Goal: Obtain resource: Obtain resource

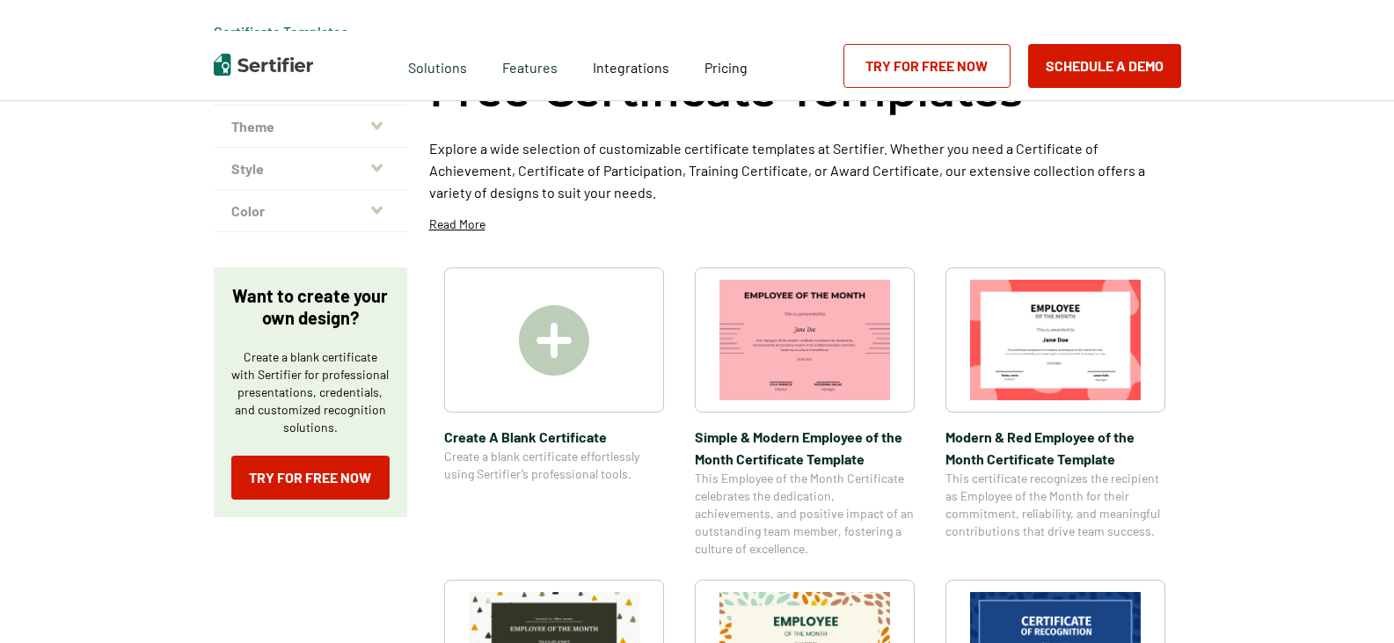
scroll to position [176, 0]
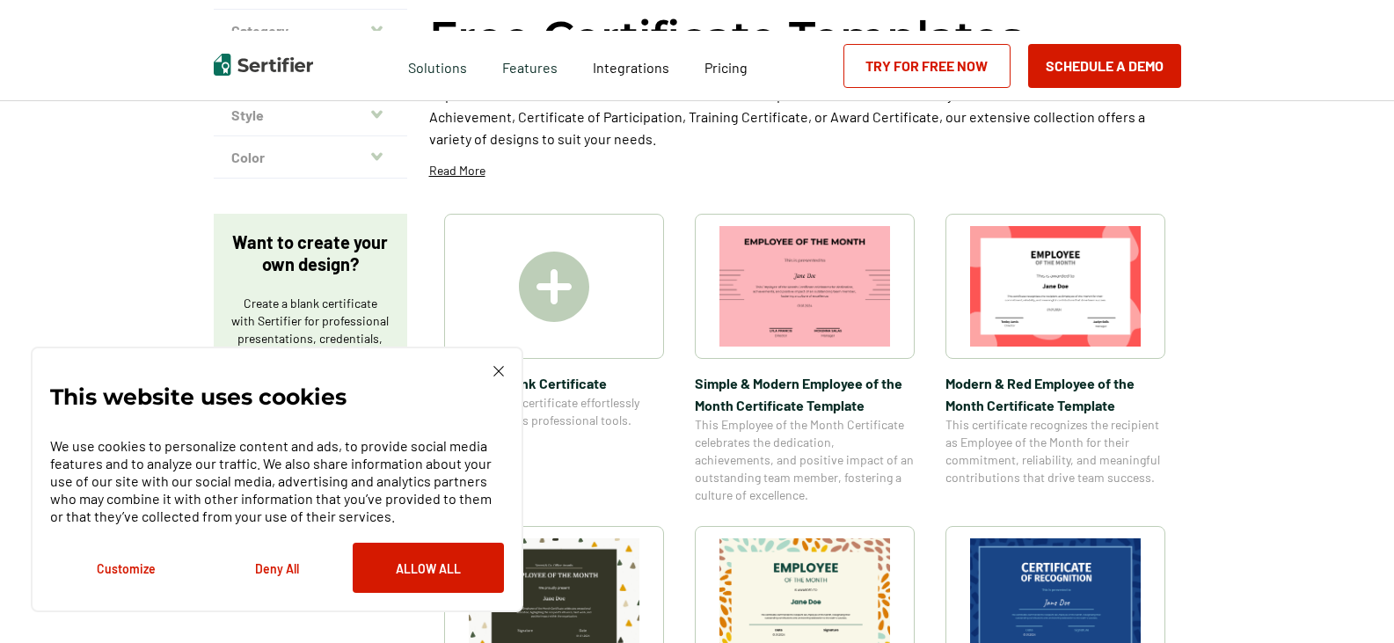
click at [500, 369] on img at bounding box center [498, 371] width 11 height 11
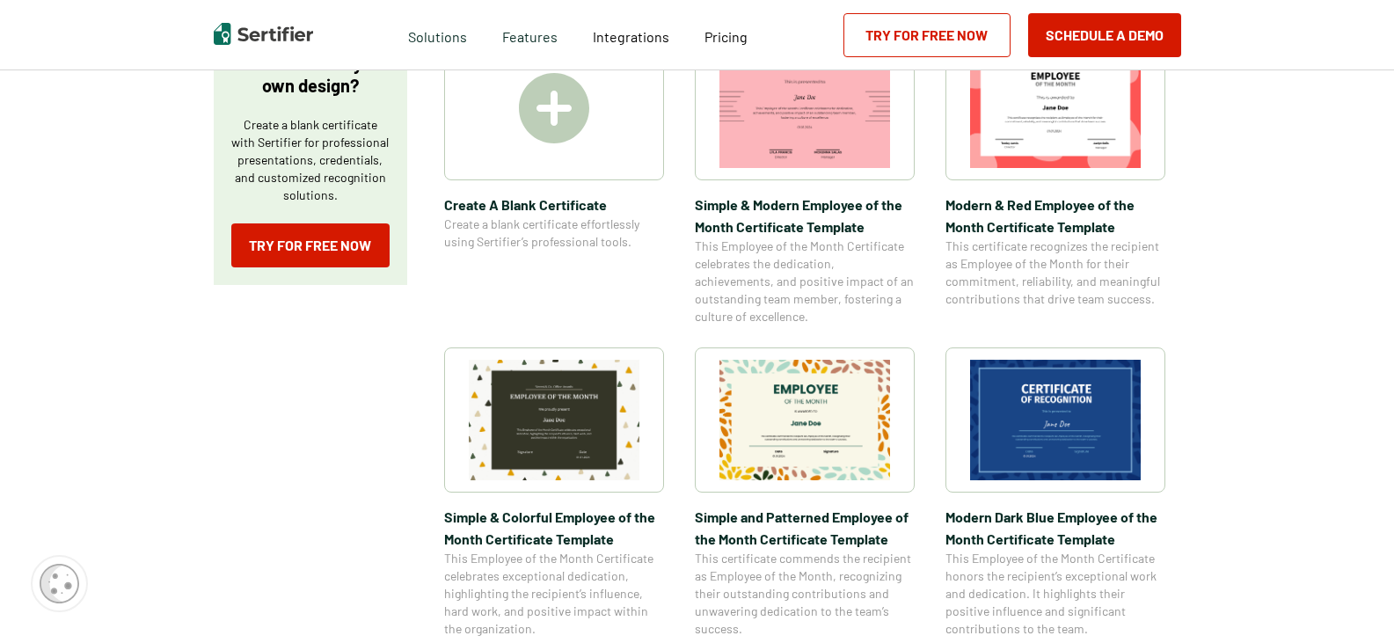
scroll to position [440, 0]
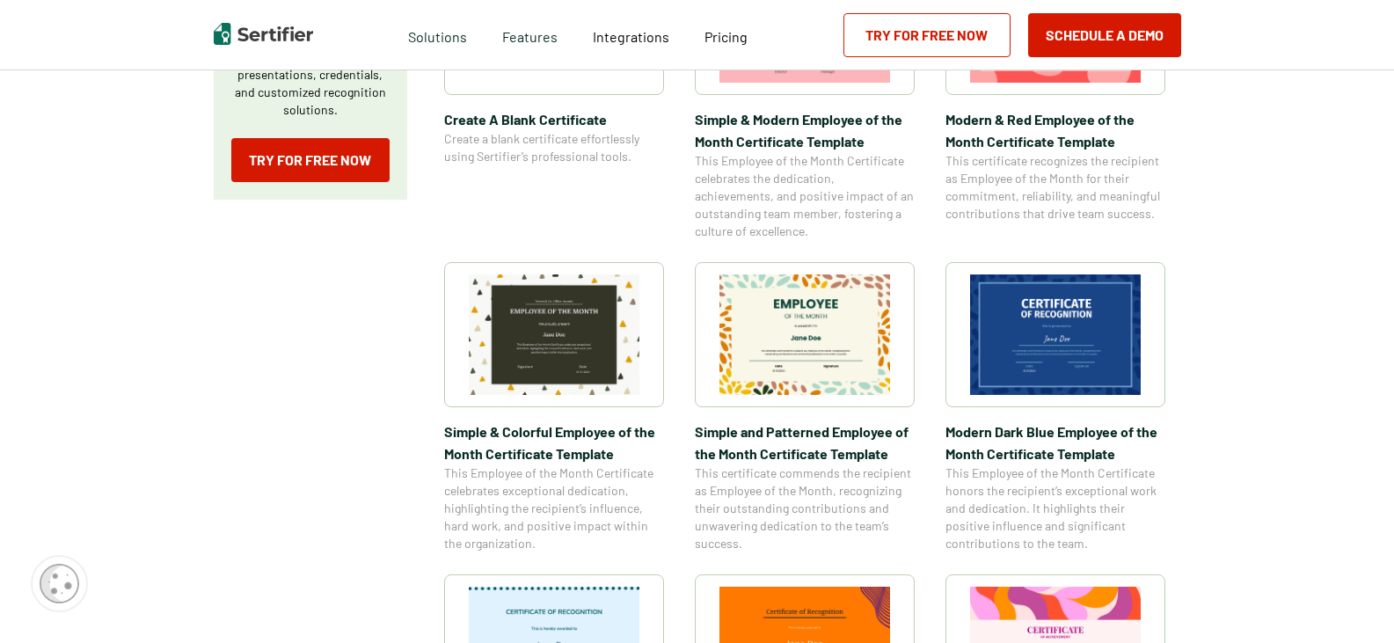
click at [1055, 350] on img at bounding box center [1055, 334] width 171 height 120
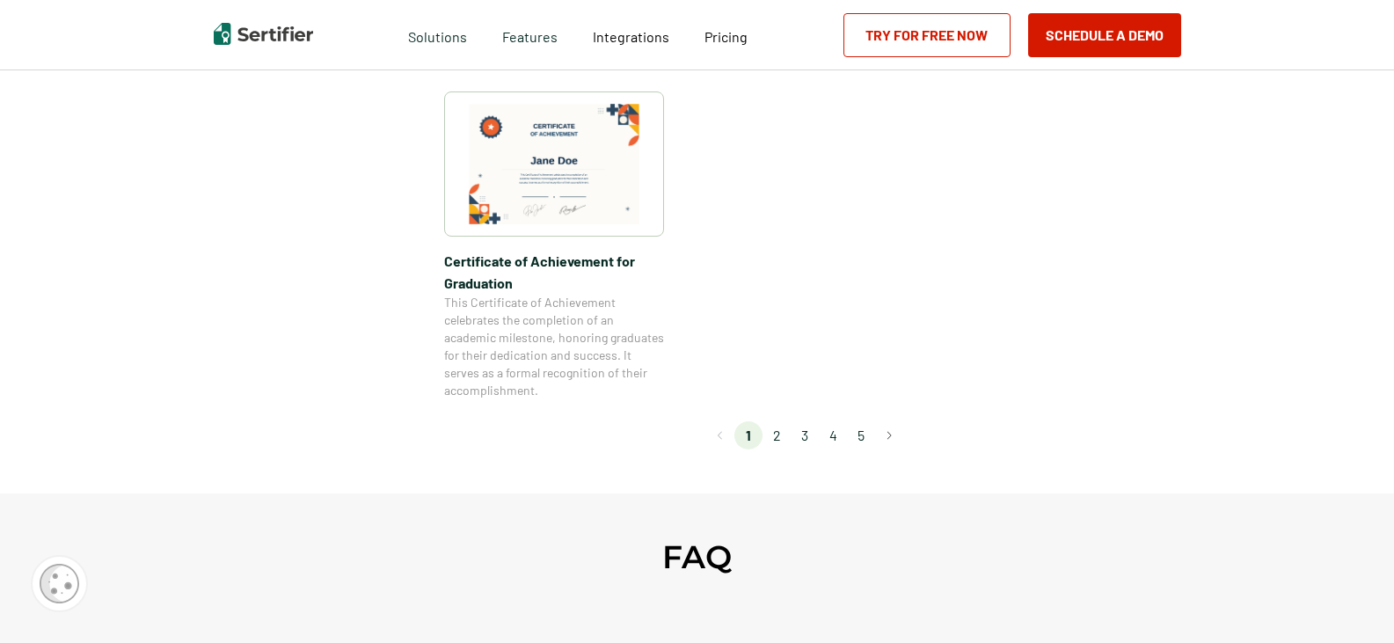
scroll to position [1583, 0]
click at [783, 435] on li "2" at bounding box center [777, 434] width 28 height 28
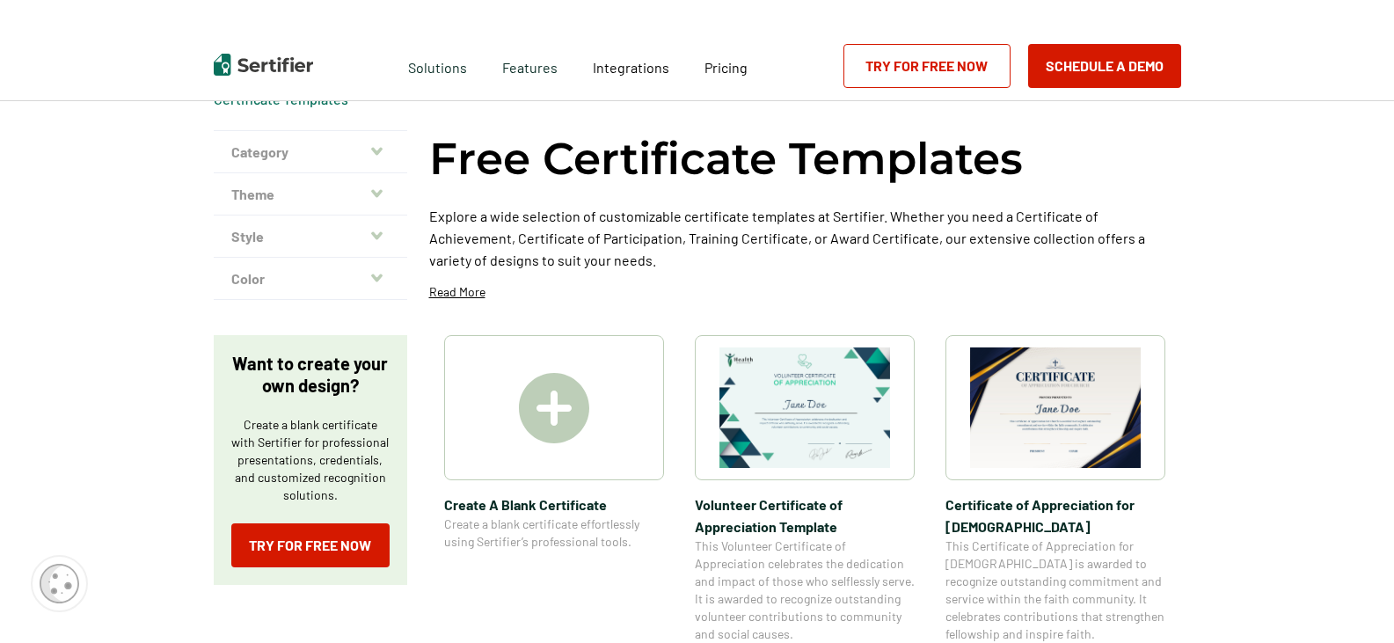
scroll to position [0, 0]
